Goal: Information Seeking & Learning: Learn about a topic

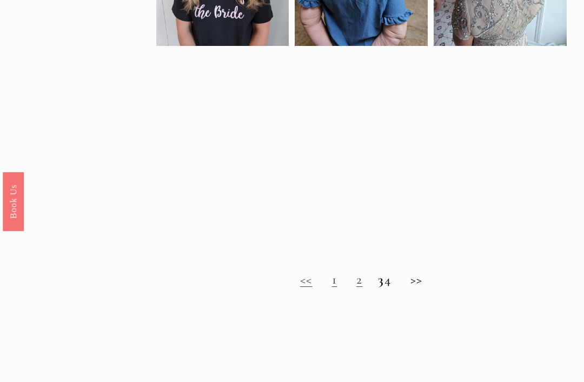
scroll to position [604, 0]
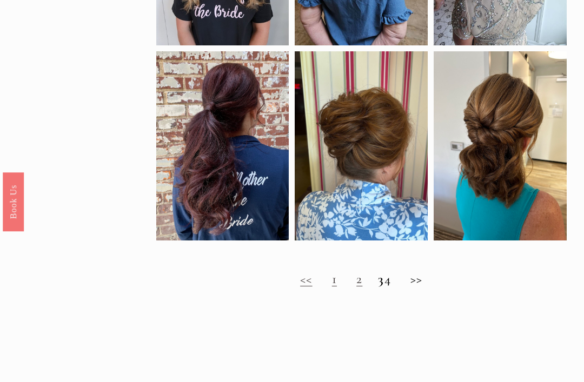
click at [427, 287] on h2 "<< 1 2 3 4 >>" at bounding box center [361, 280] width 411 height 16
click at [413, 284] on h2 "<< 1 2 3 4 >>" at bounding box center [361, 280] width 411 height 16
click at [332, 280] on link "1" at bounding box center [334, 279] width 5 height 16
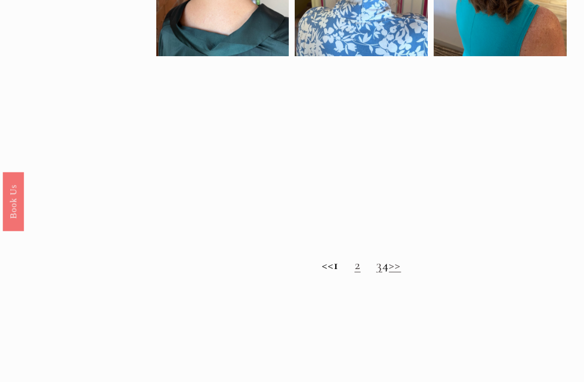
scroll to position [652, 0]
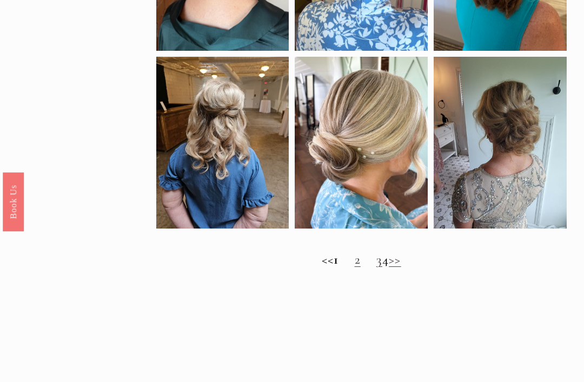
click at [355, 266] on link "2" at bounding box center [358, 260] width 6 height 16
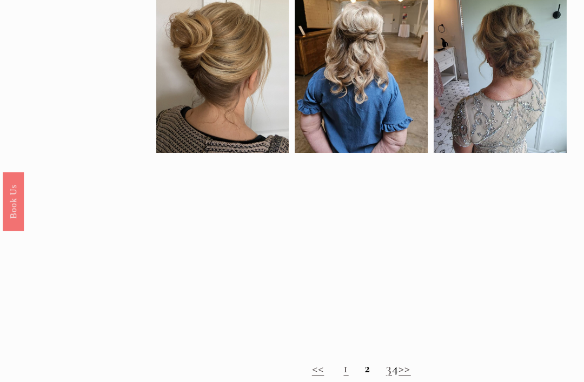
scroll to position [535, 0]
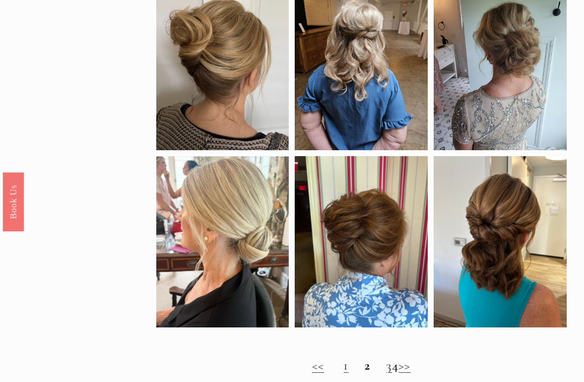
click at [386, 367] on link "3" at bounding box center [389, 366] width 6 height 16
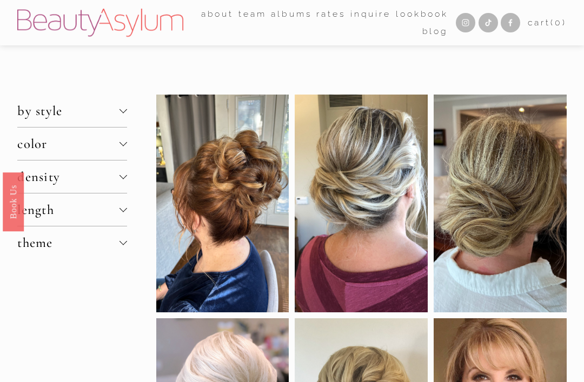
scroll to position [570, 0]
